Goal: Navigation & Orientation: Find specific page/section

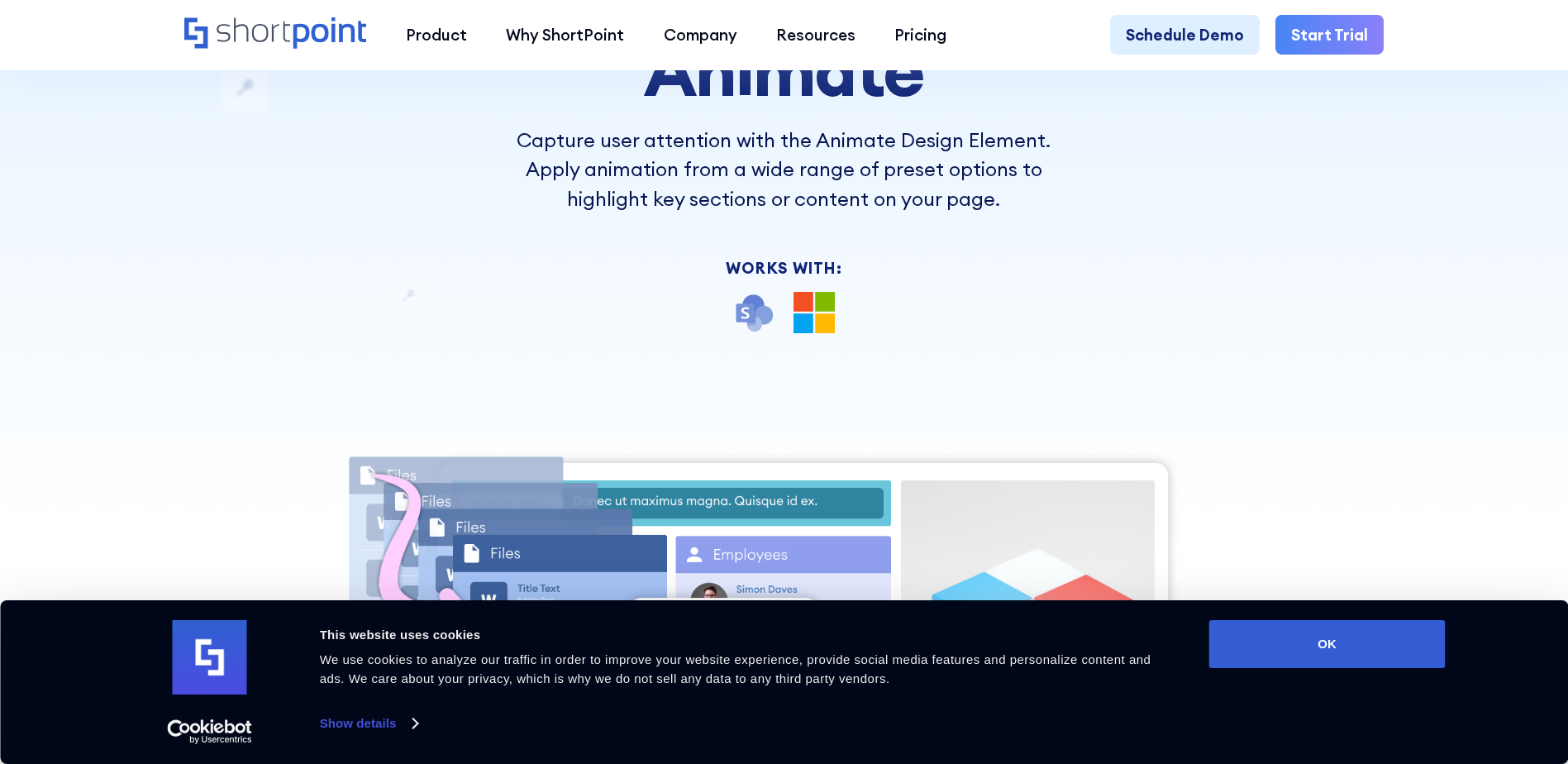
scroll to position [248, 0]
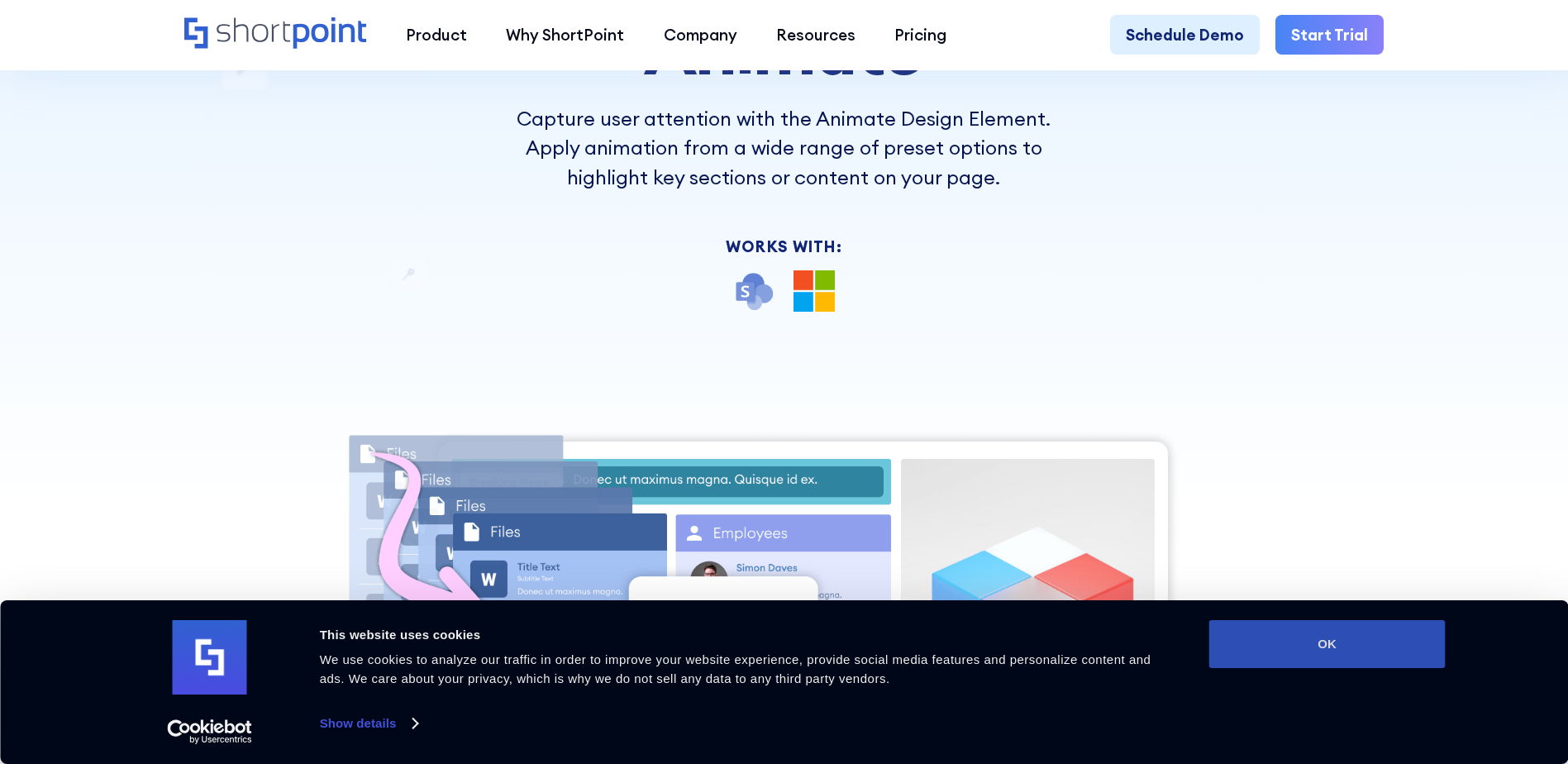
click at [1262, 648] on button "OK" at bounding box center [1328, 644] width 236 height 48
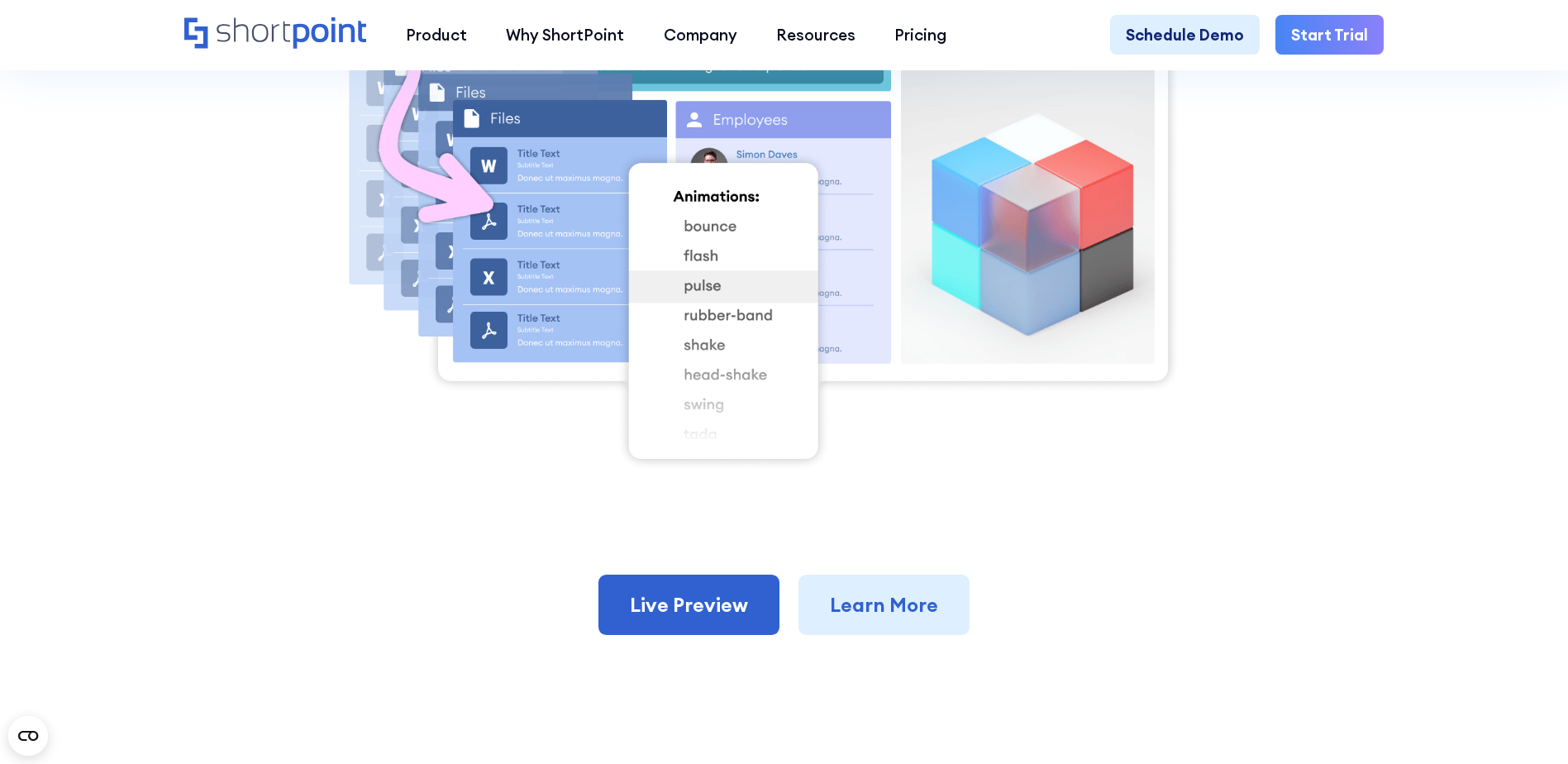
scroll to position [744, 0]
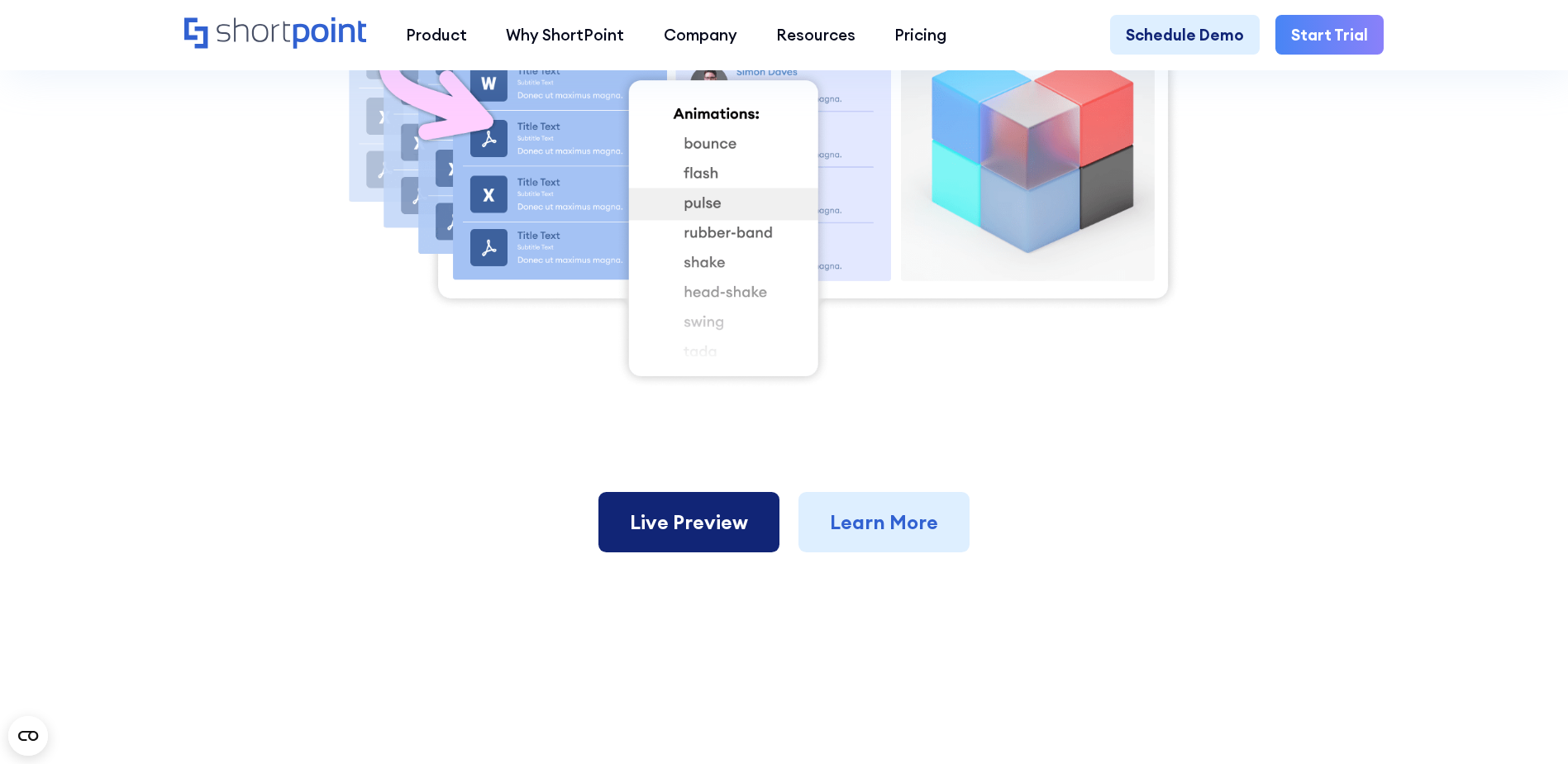
click at [717, 554] on link "Live Preview" at bounding box center [689, 523] width 181 height 62
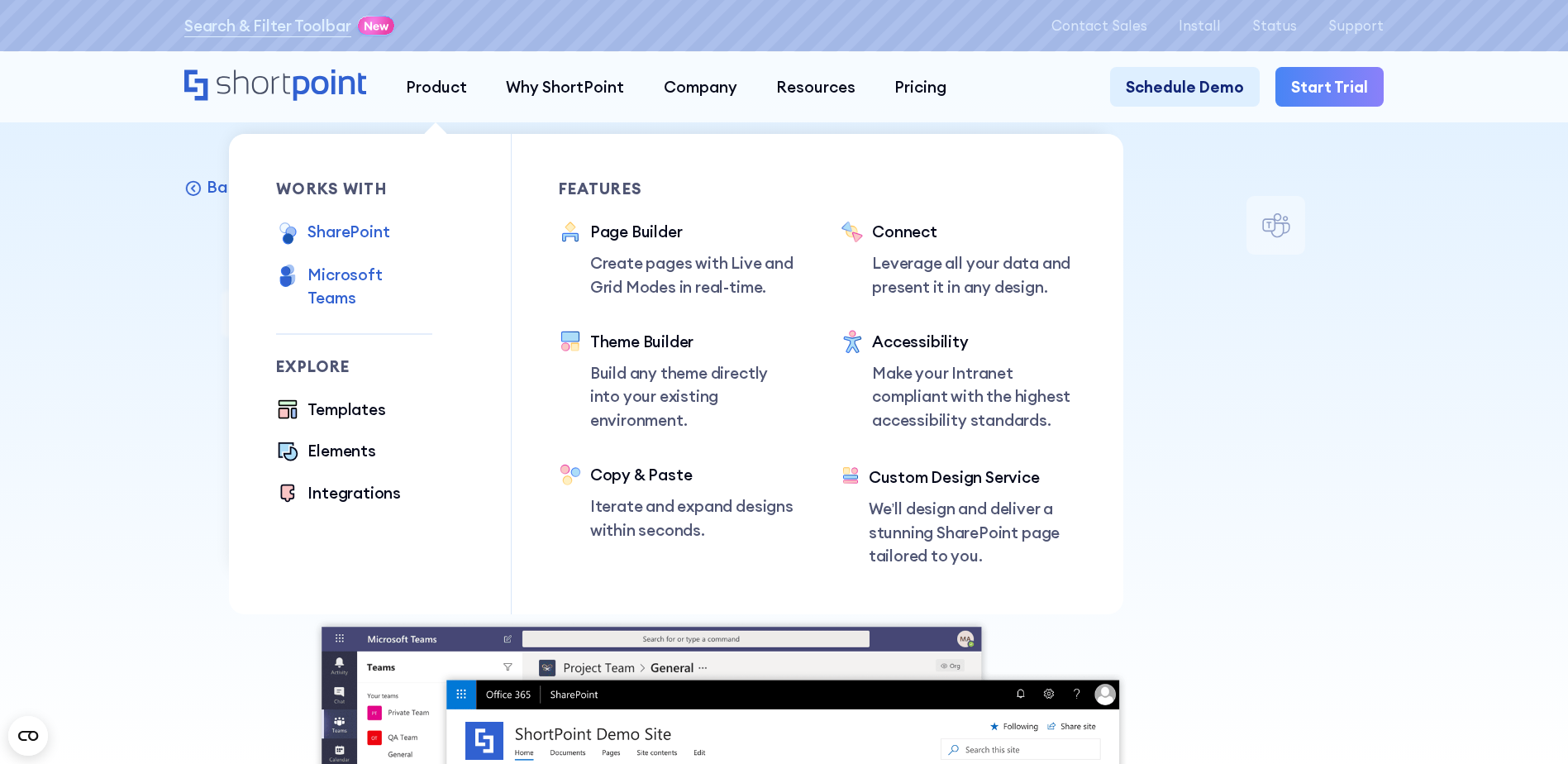
click at [367, 236] on div "SharePoint" at bounding box center [348, 232] width 82 height 23
